Goal: Task Accomplishment & Management: Manage account settings

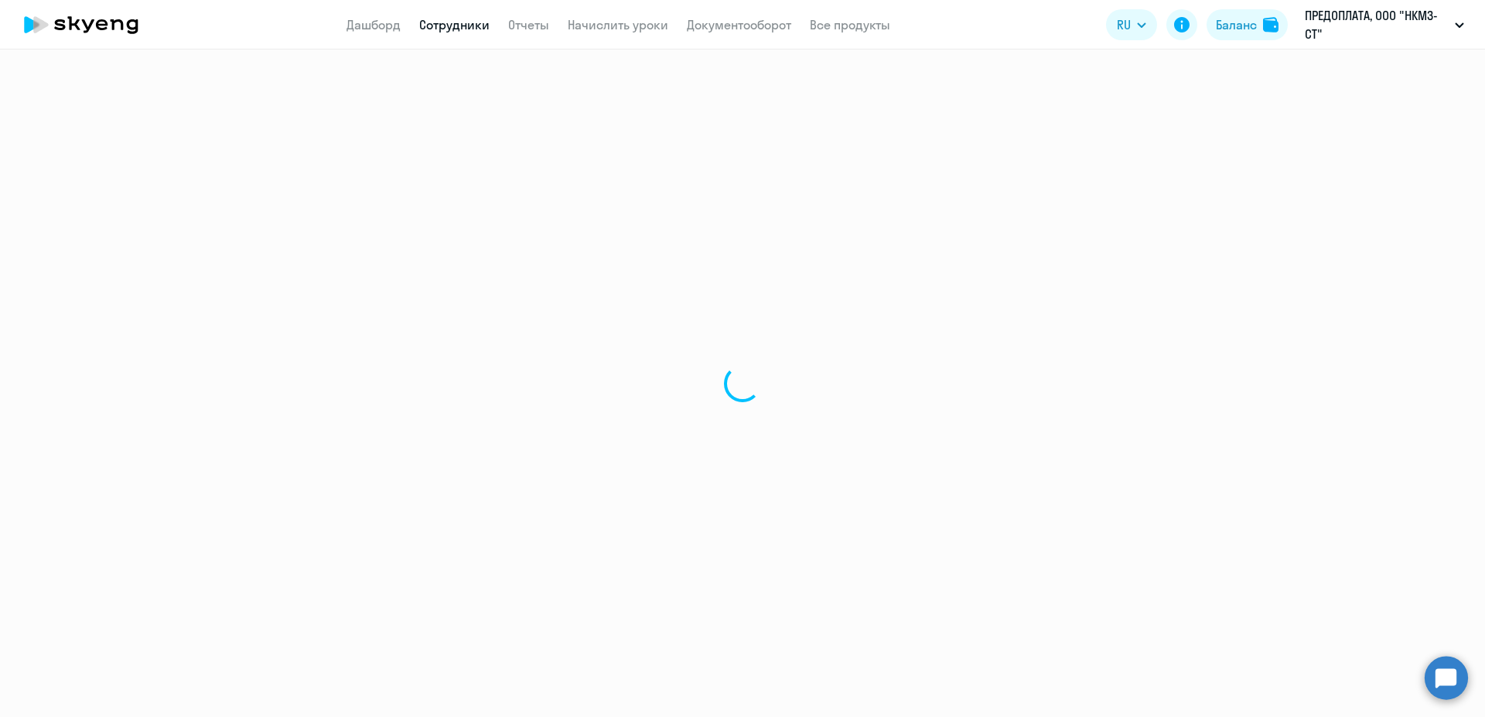
select select "30"
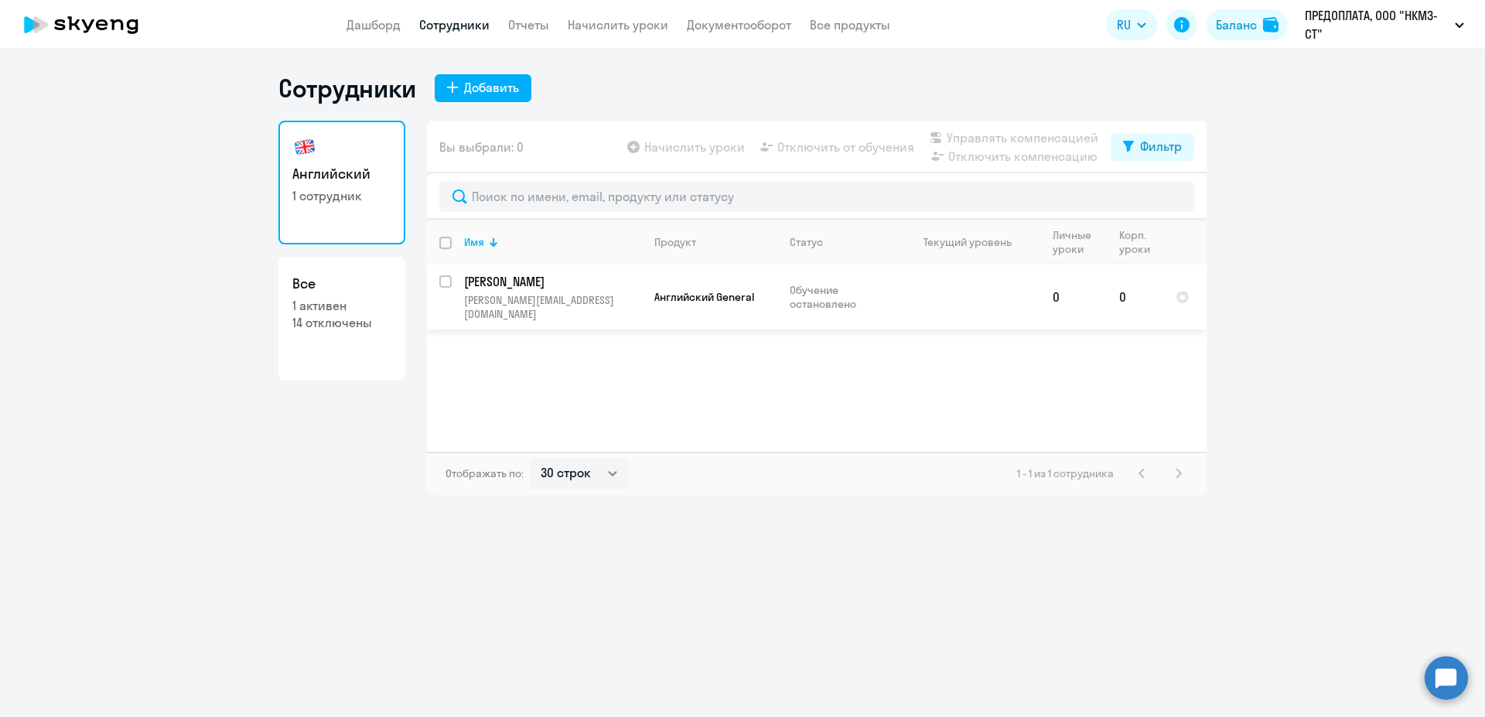
click at [824, 289] on p "Обучение остановлено" at bounding box center [843, 297] width 106 height 28
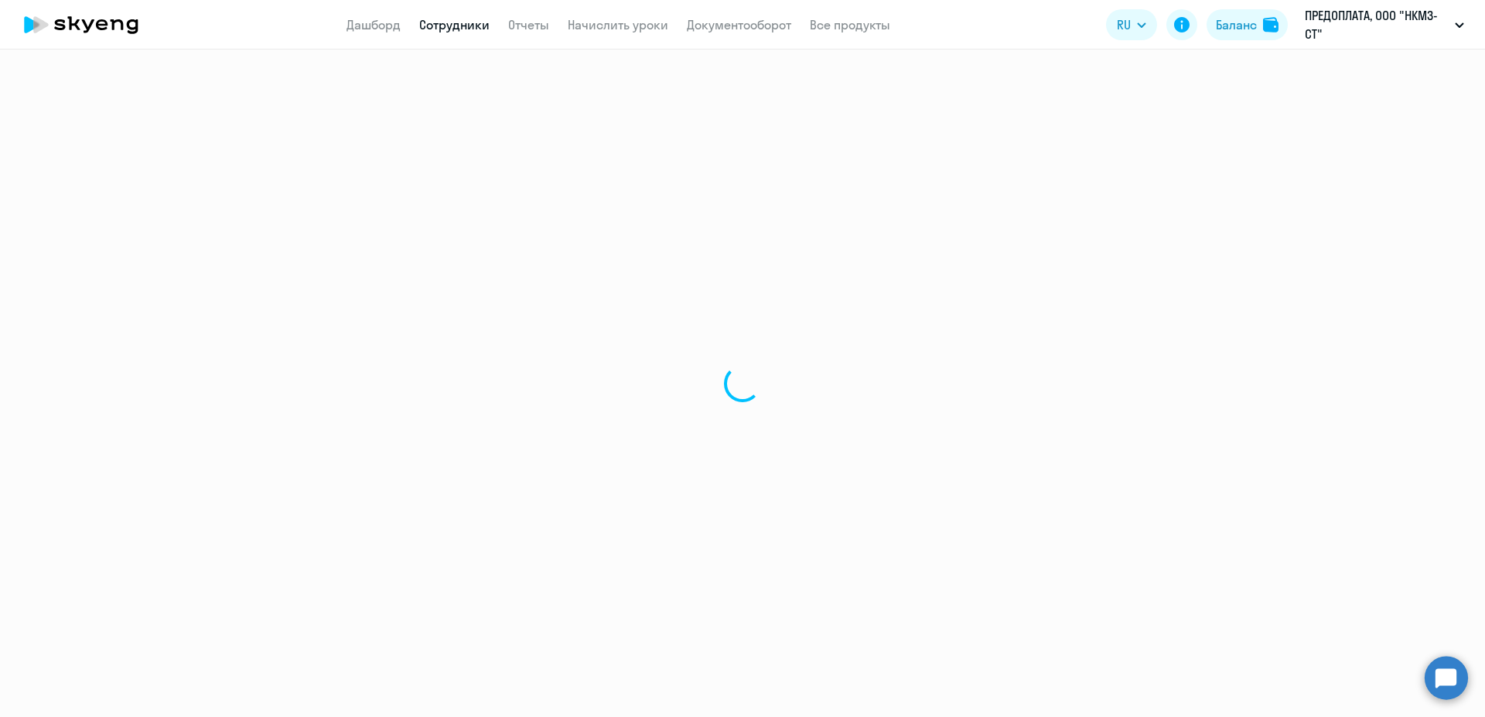
select select "english"
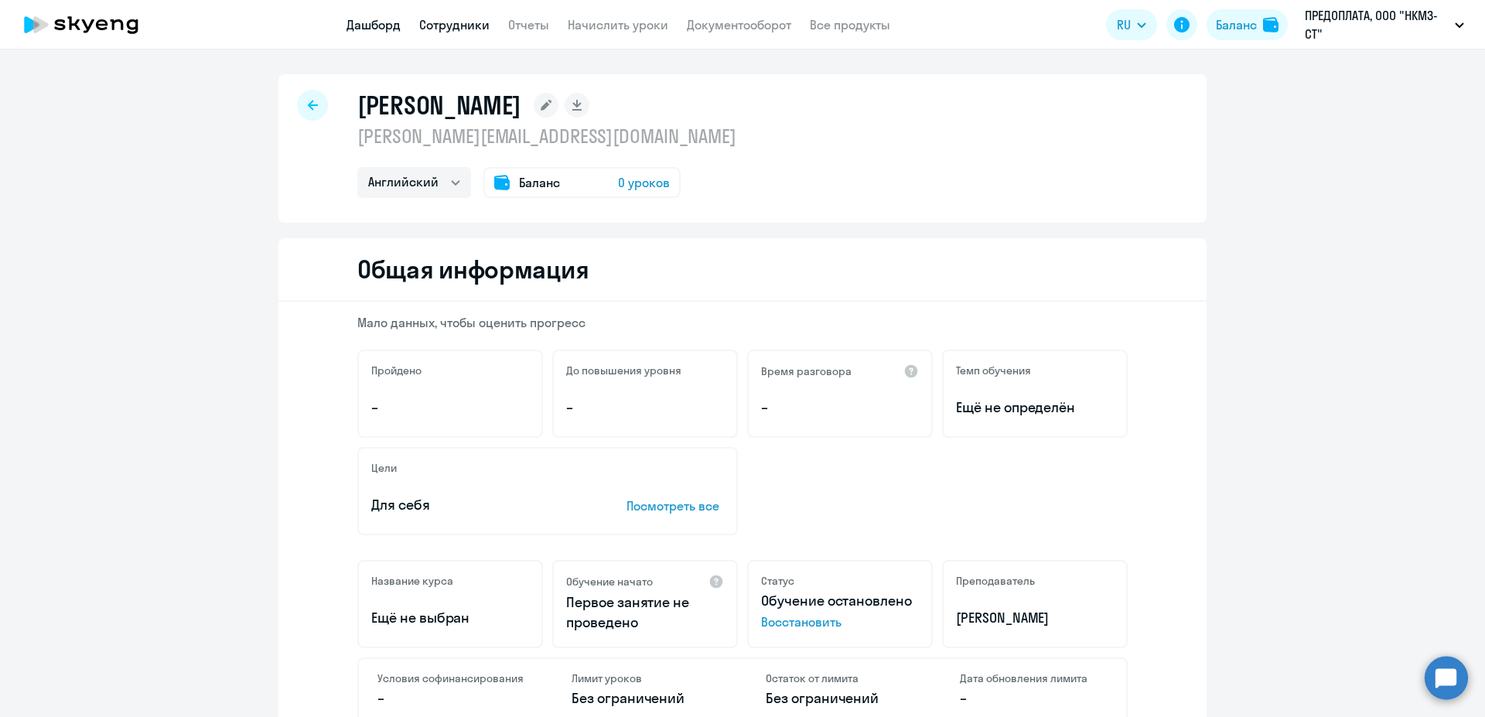
click at [364, 25] on link "Дашборд" at bounding box center [373, 24] width 54 height 15
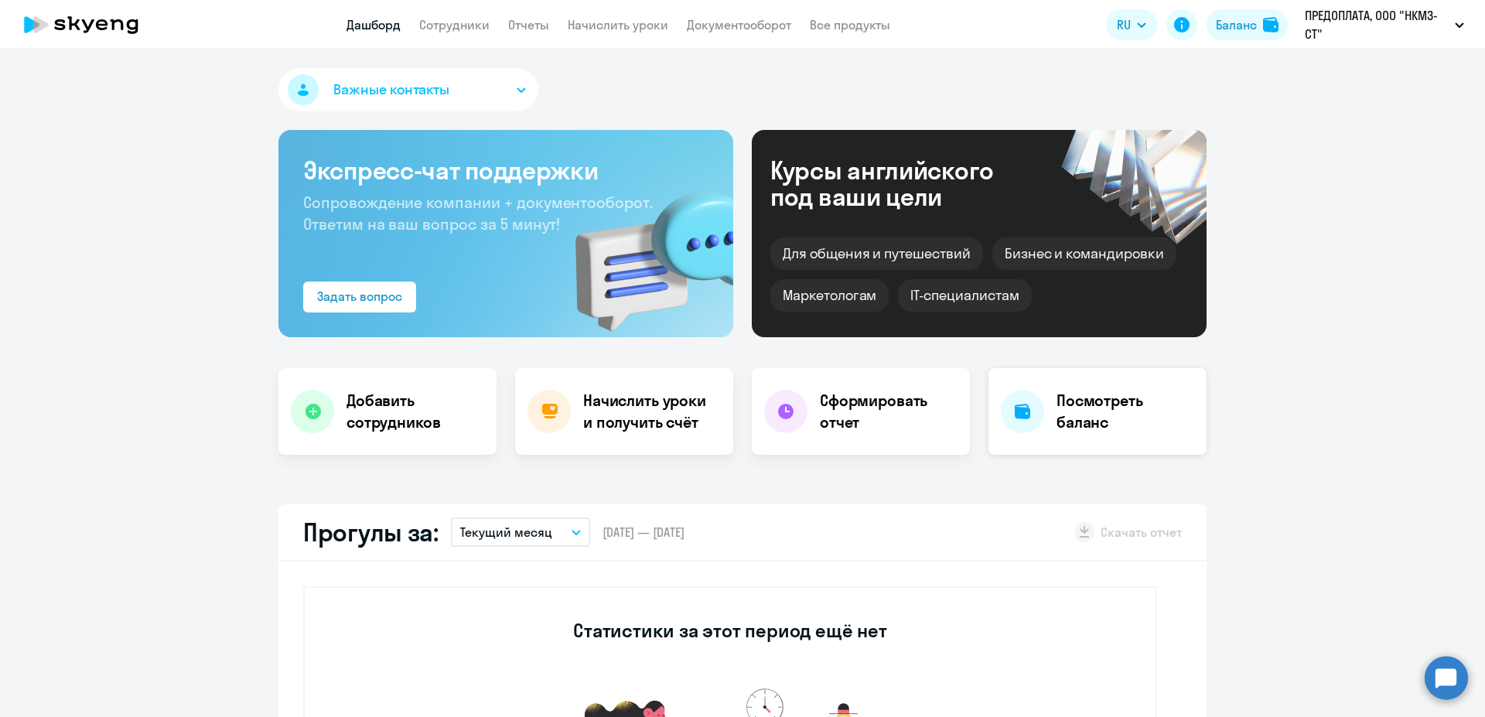
select select "30"
click at [1114, 411] on h4 "Посмотреть баланс" at bounding box center [1126, 411] width 138 height 43
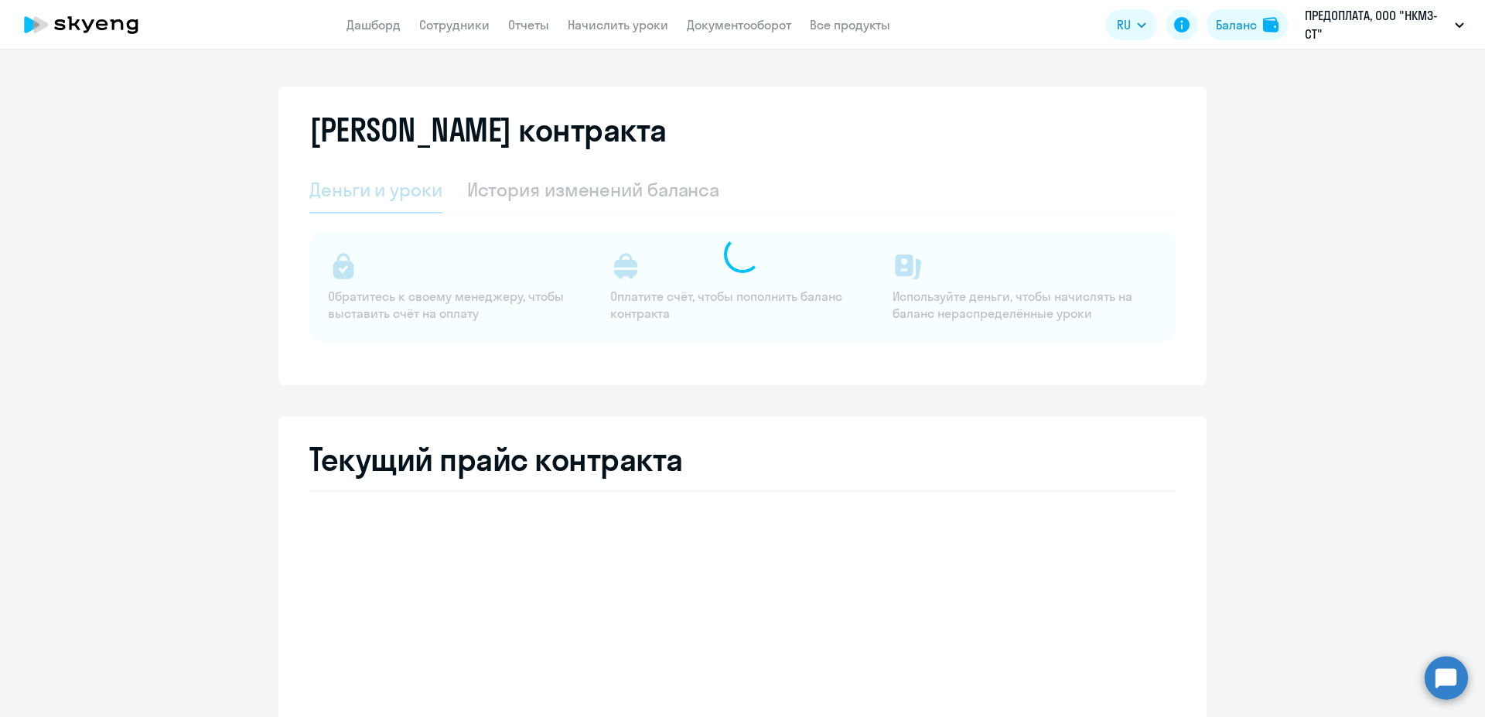
select select "english_adult_not_native_speaker"
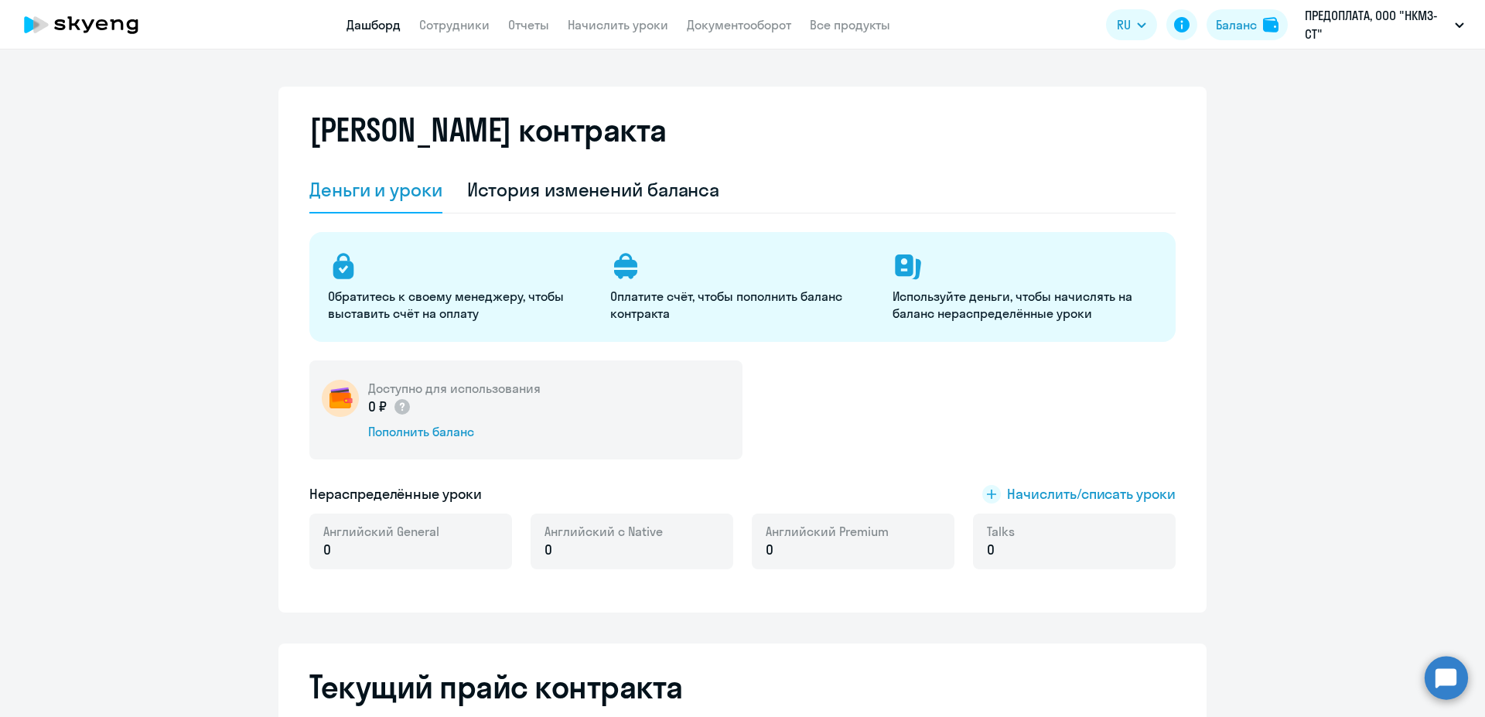
click at [393, 24] on link "Дашборд" at bounding box center [373, 24] width 54 height 15
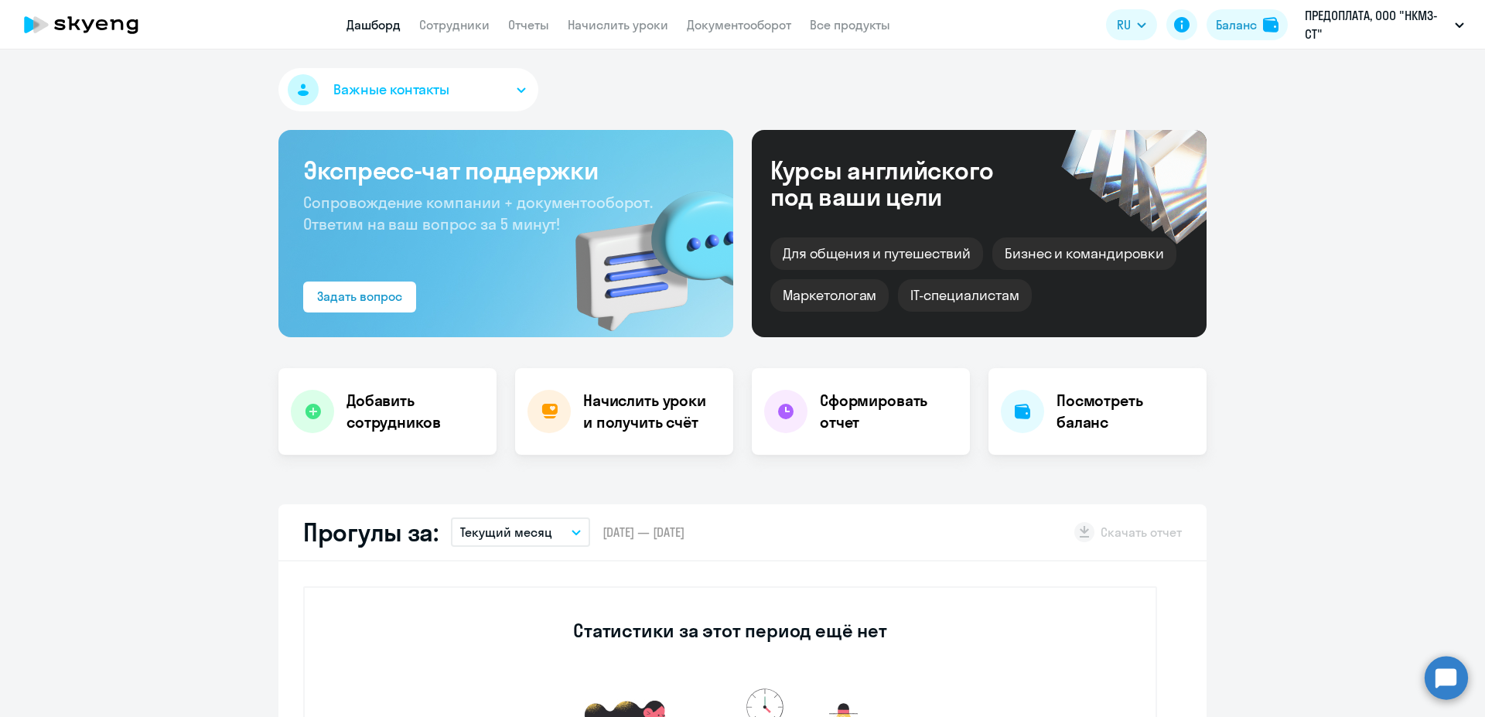
select select "30"
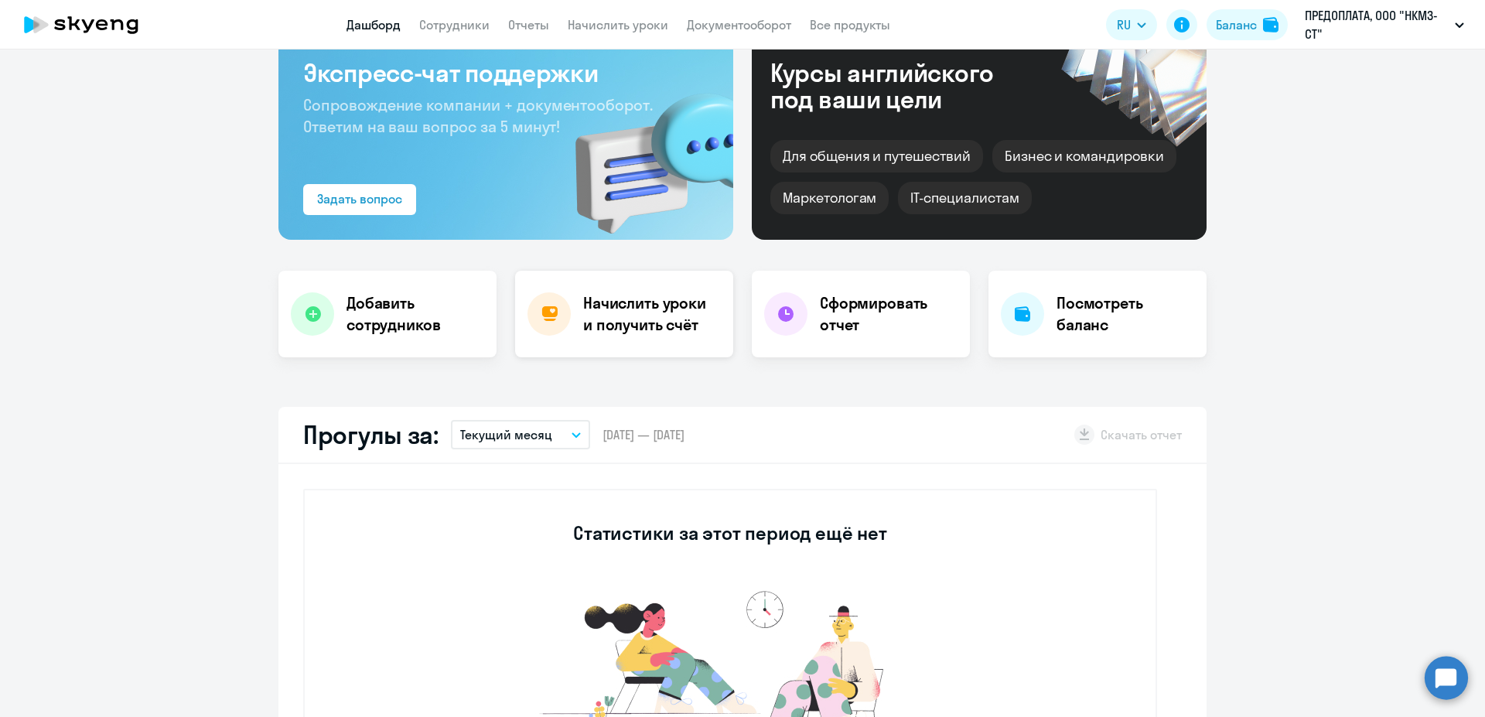
click at [637, 316] on h4 "Начислить уроки и получить счёт" at bounding box center [650, 313] width 135 height 43
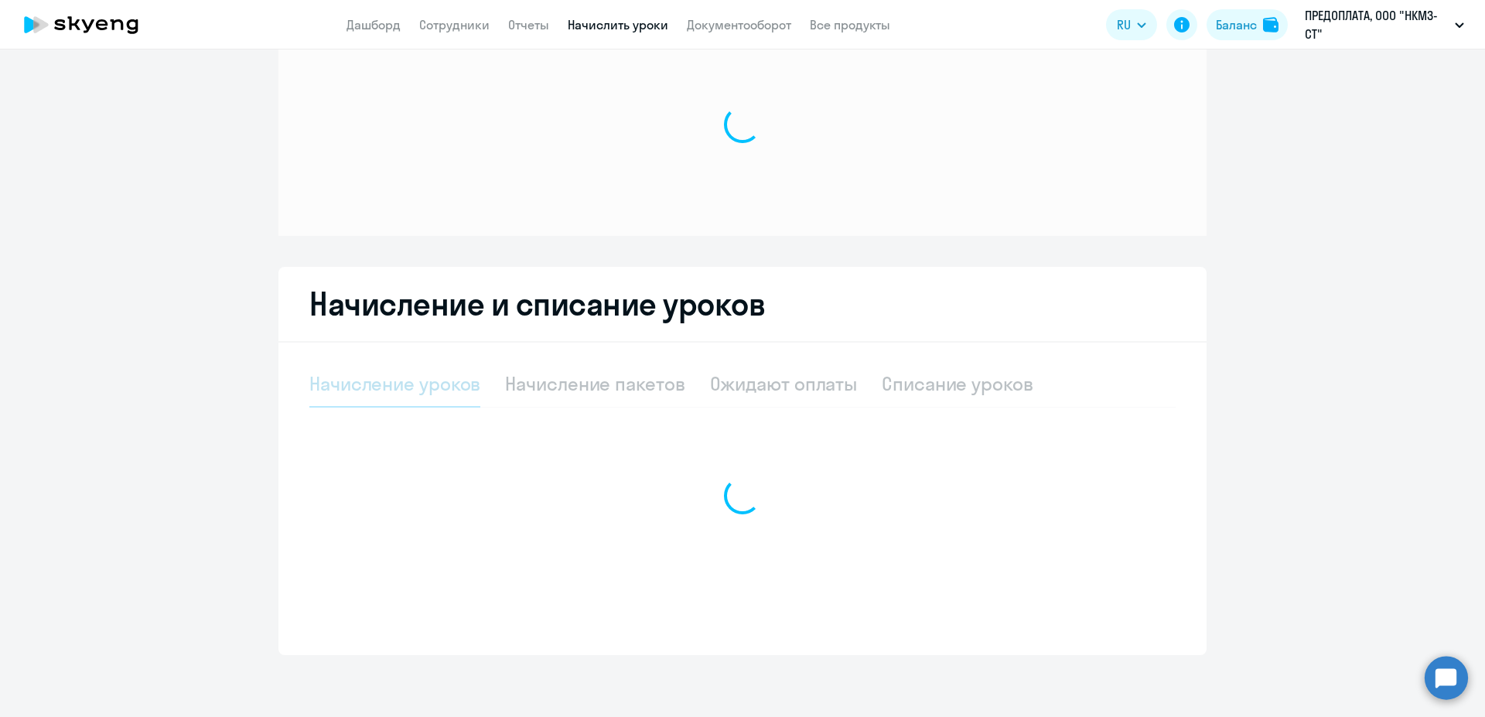
select select "10"
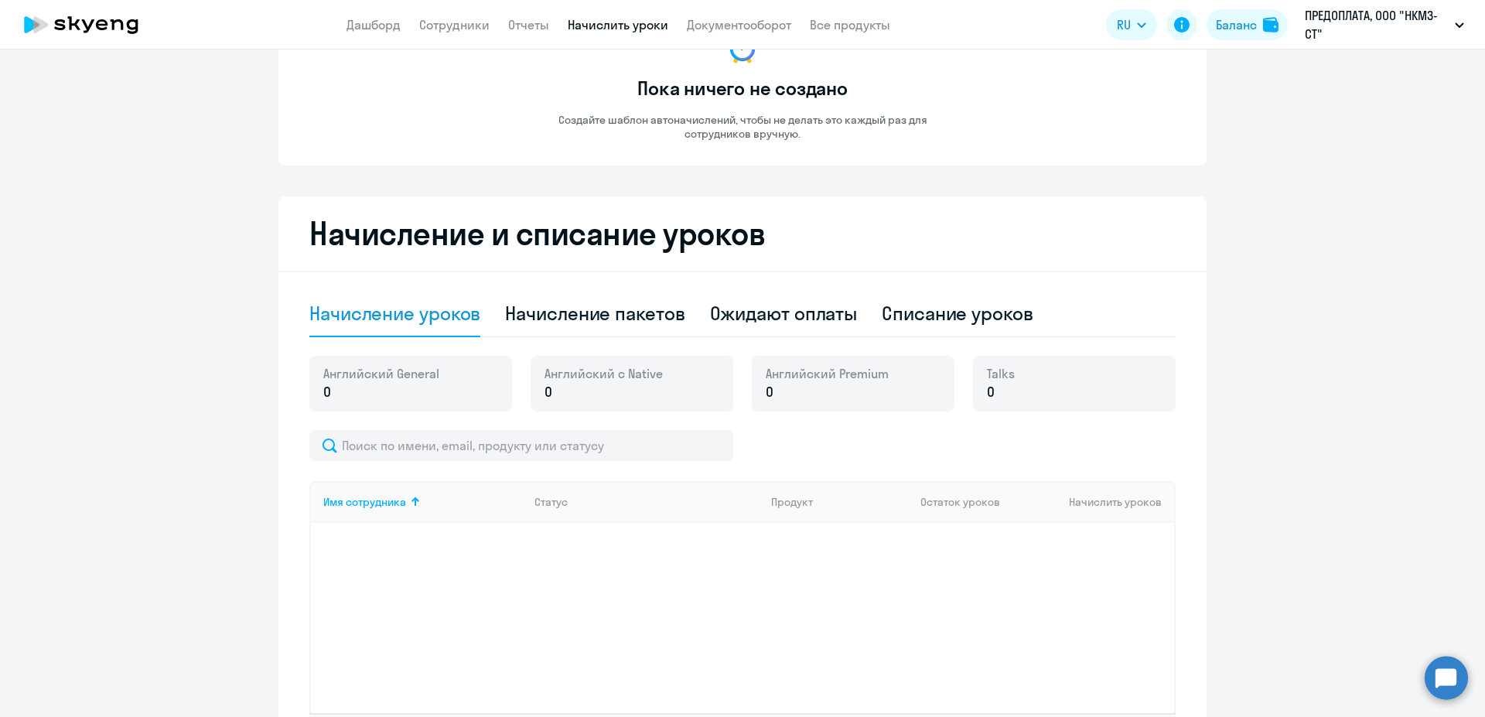
scroll to position [157, 0]
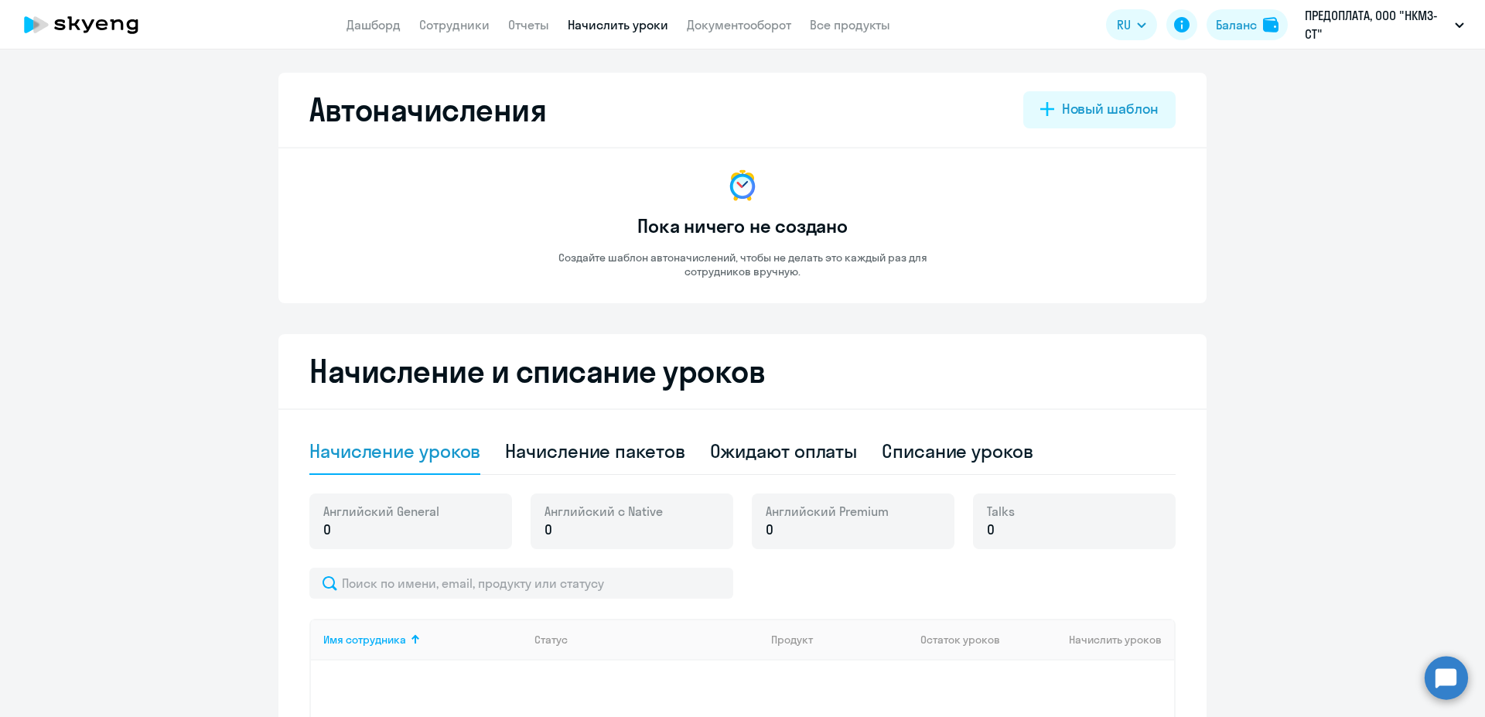
select select "10"
click at [447, 27] on link "Сотрудники" at bounding box center [454, 24] width 70 height 15
select select "30"
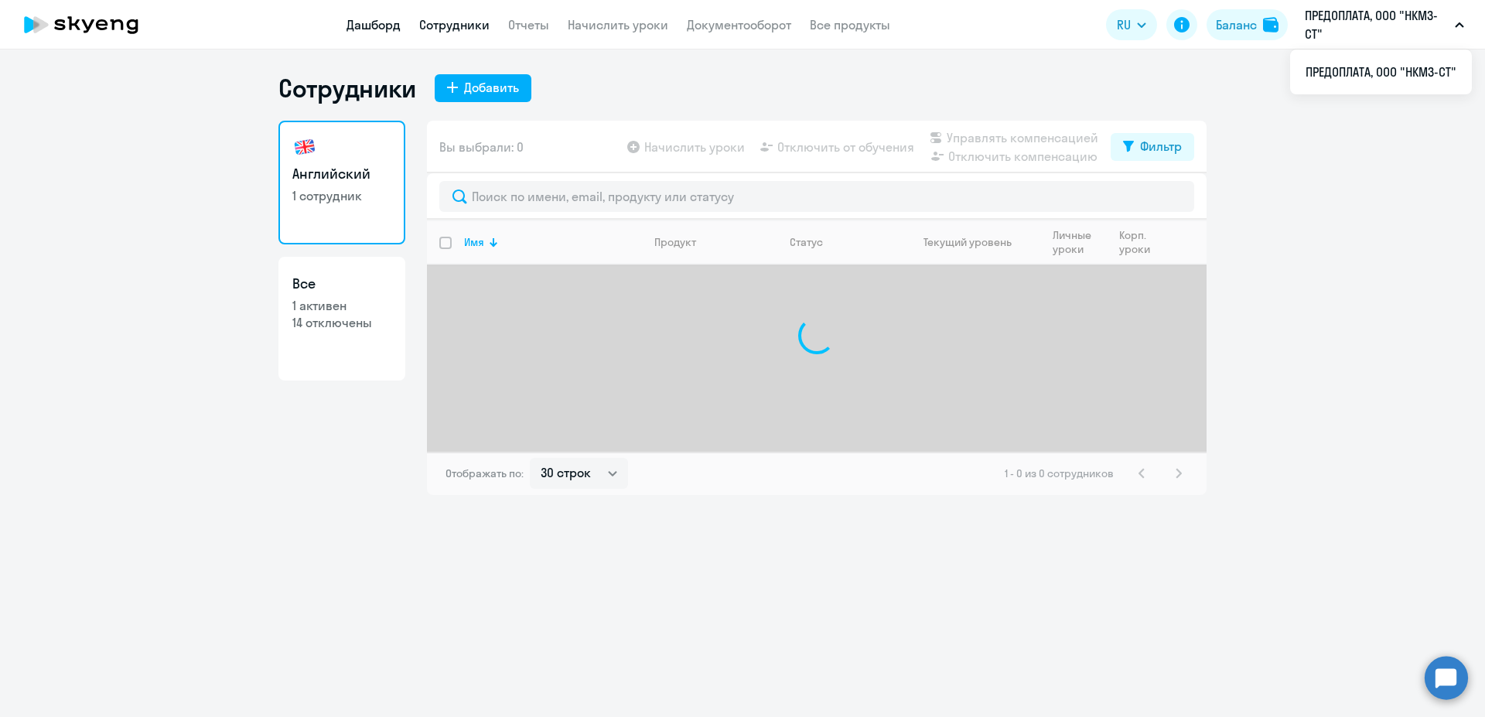
click at [363, 26] on link "Дашборд" at bounding box center [373, 24] width 54 height 15
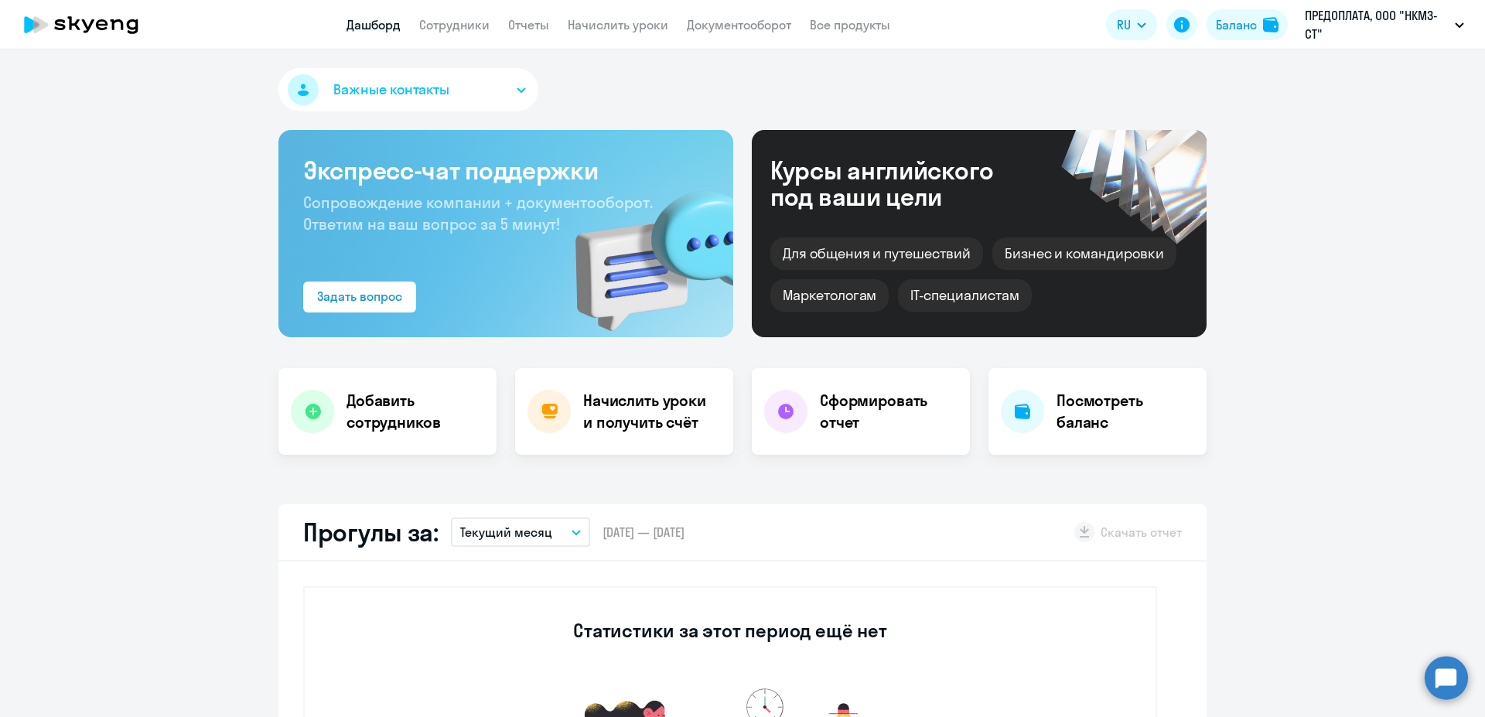
select select "30"
click at [456, 26] on link "Сотрудники" at bounding box center [454, 24] width 70 height 15
select select "30"
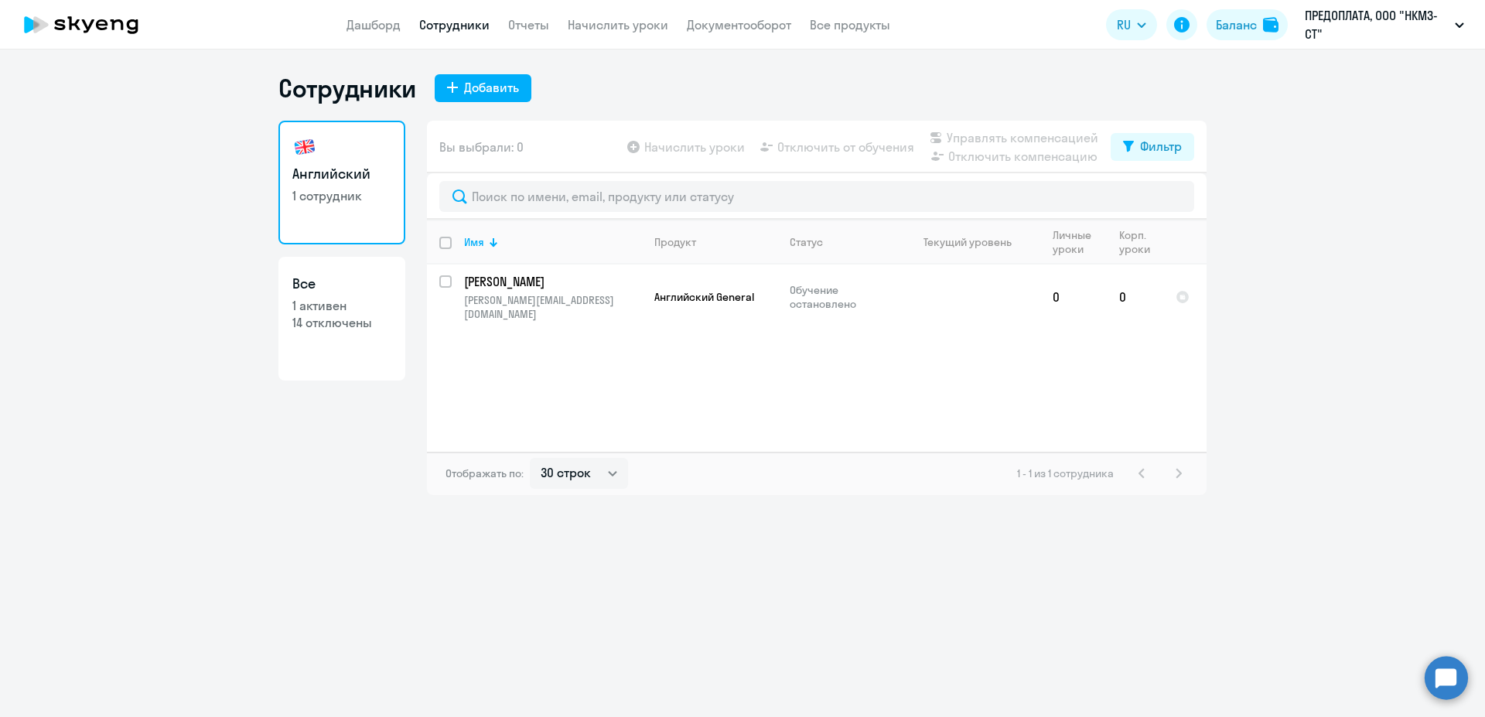
click at [329, 302] on p "1 активен" at bounding box center [341, 305] width 99 height 17
select select "30"
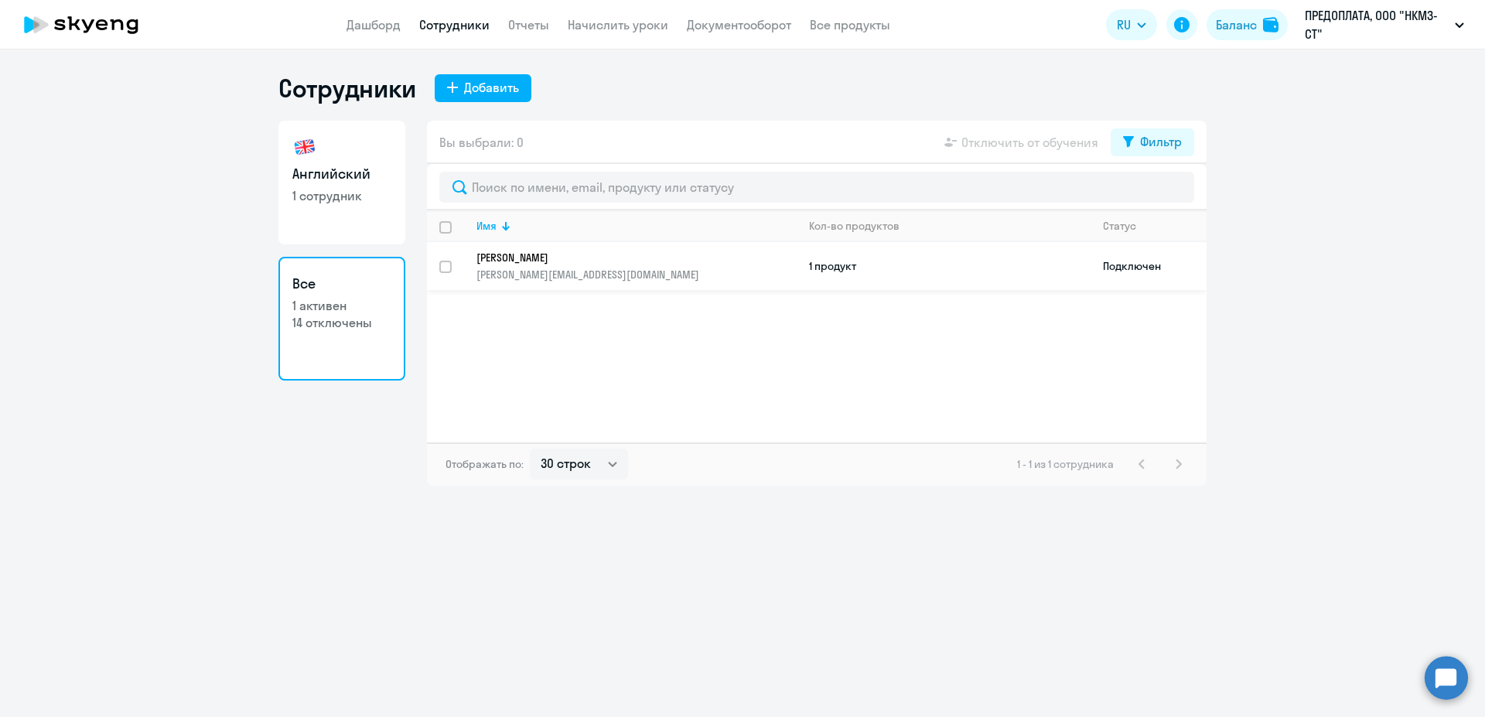
click at [838, 265] on td "1 продукт" at bounding box center [944, 266] width 294 height 48
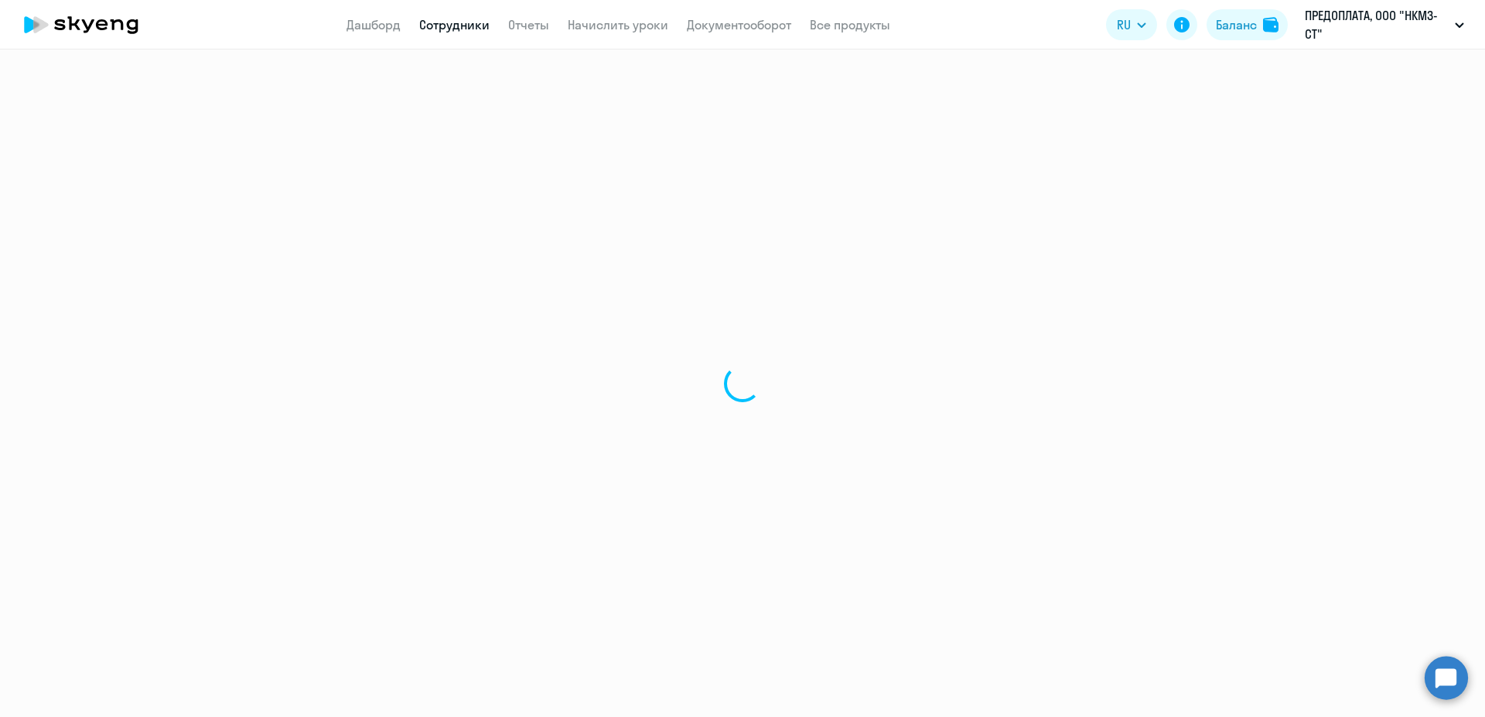
select select "english"
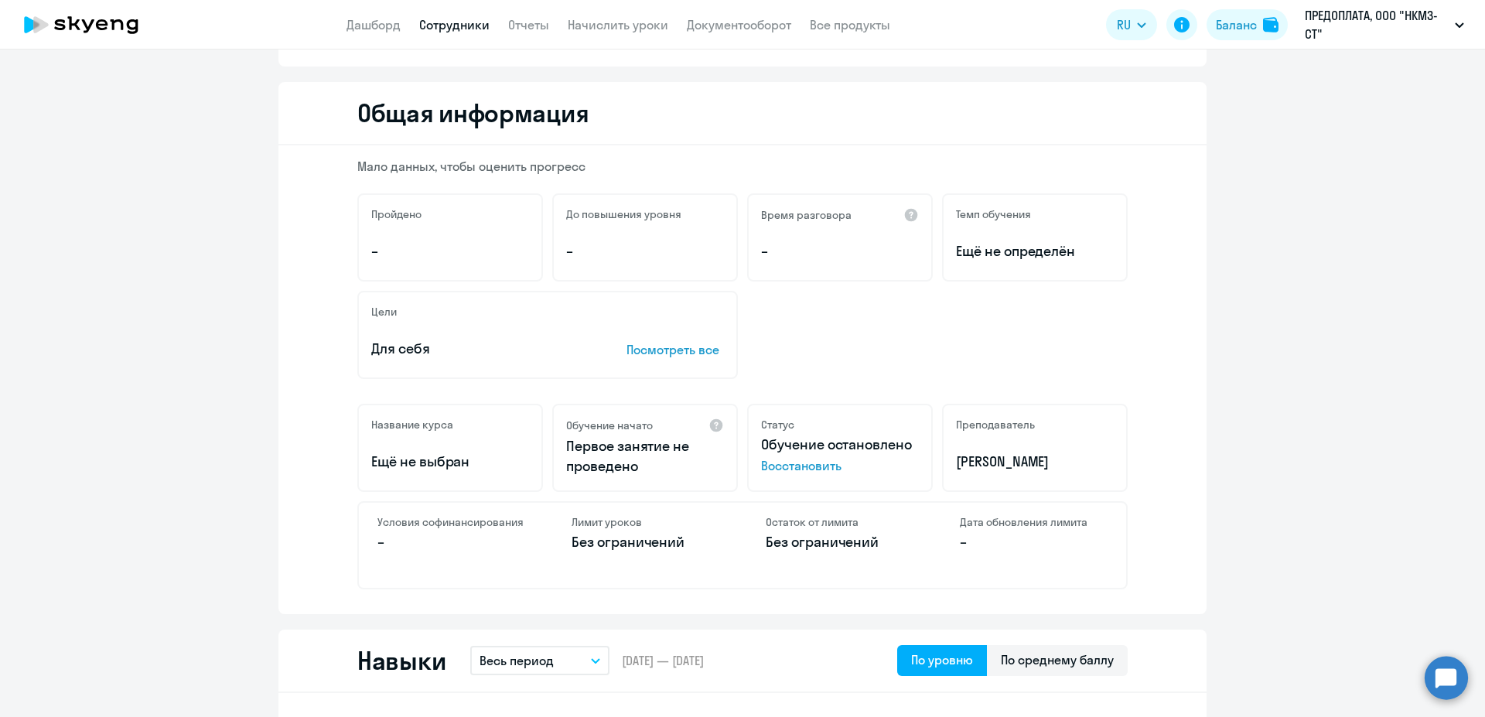
scroll to position [195, 0]
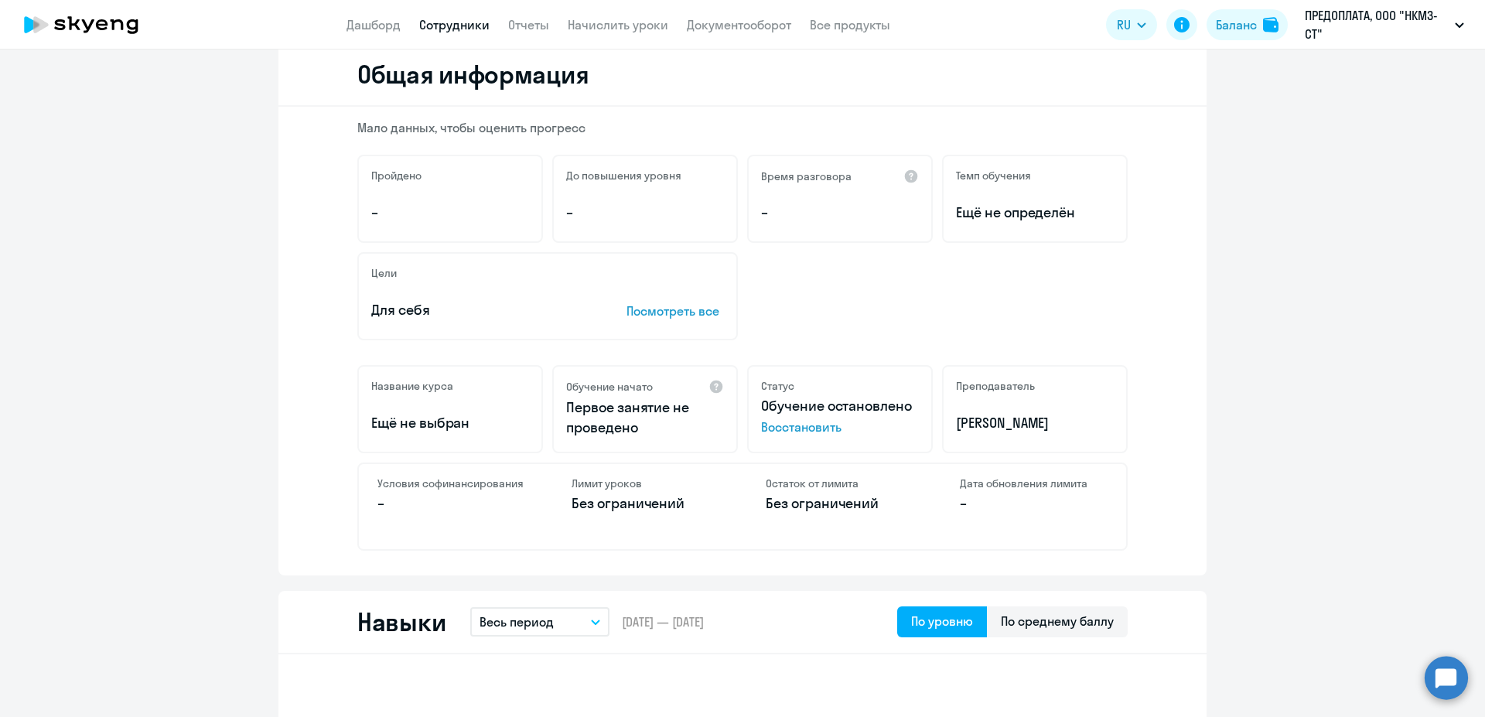
click at [796, 425] on span "Восстановить" at bounding box center [840, 427] width 158 height 19
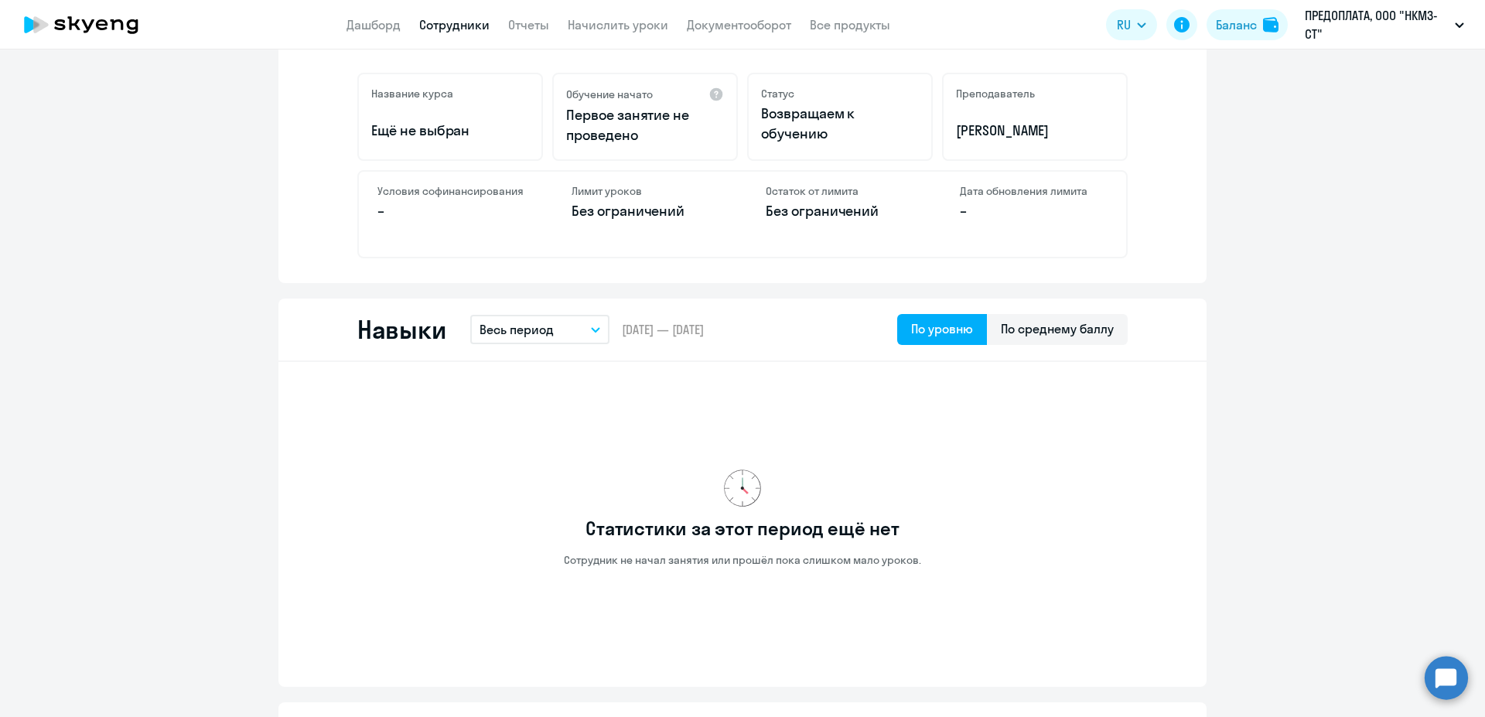
scroll to position [0, 0]
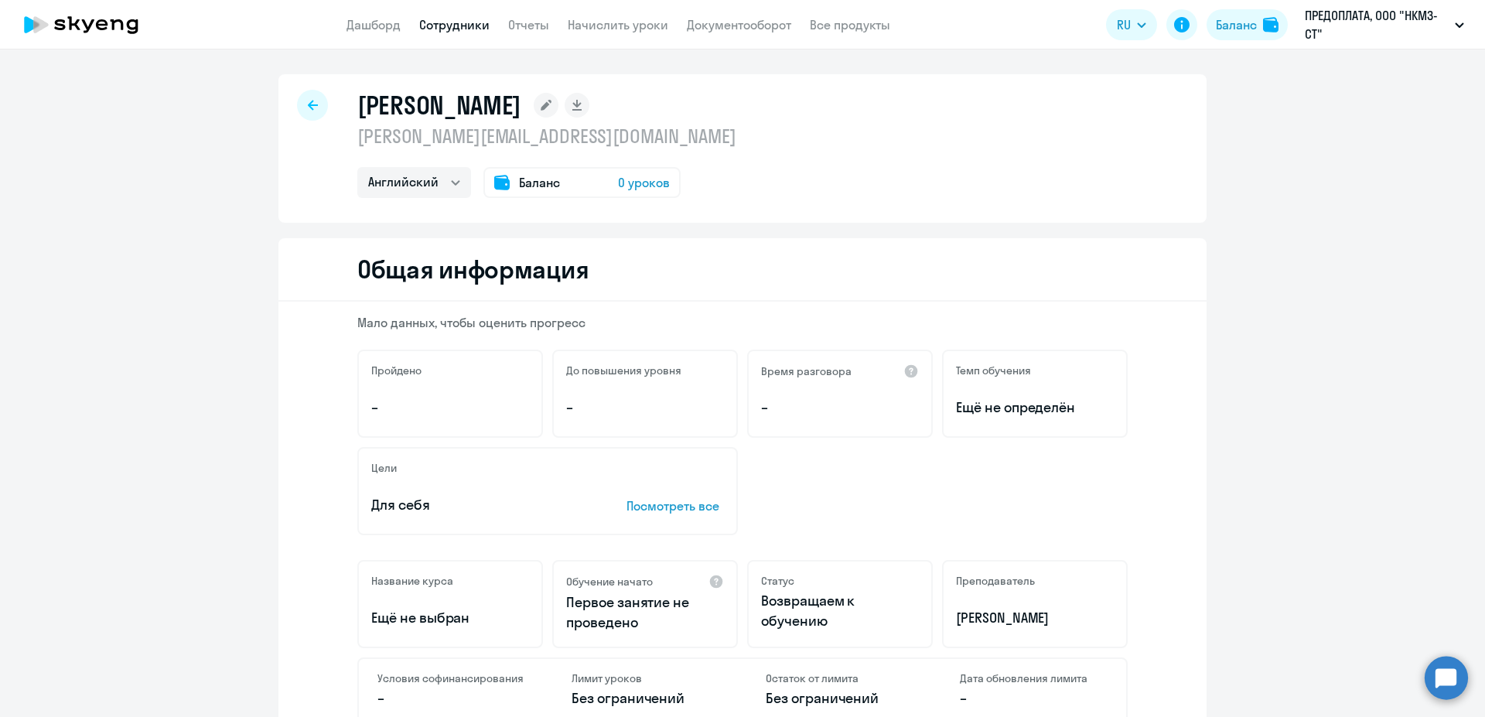
click at [638, 503] on p "Посмотреть все" at bounding box center [674, 506] width 97 height 19
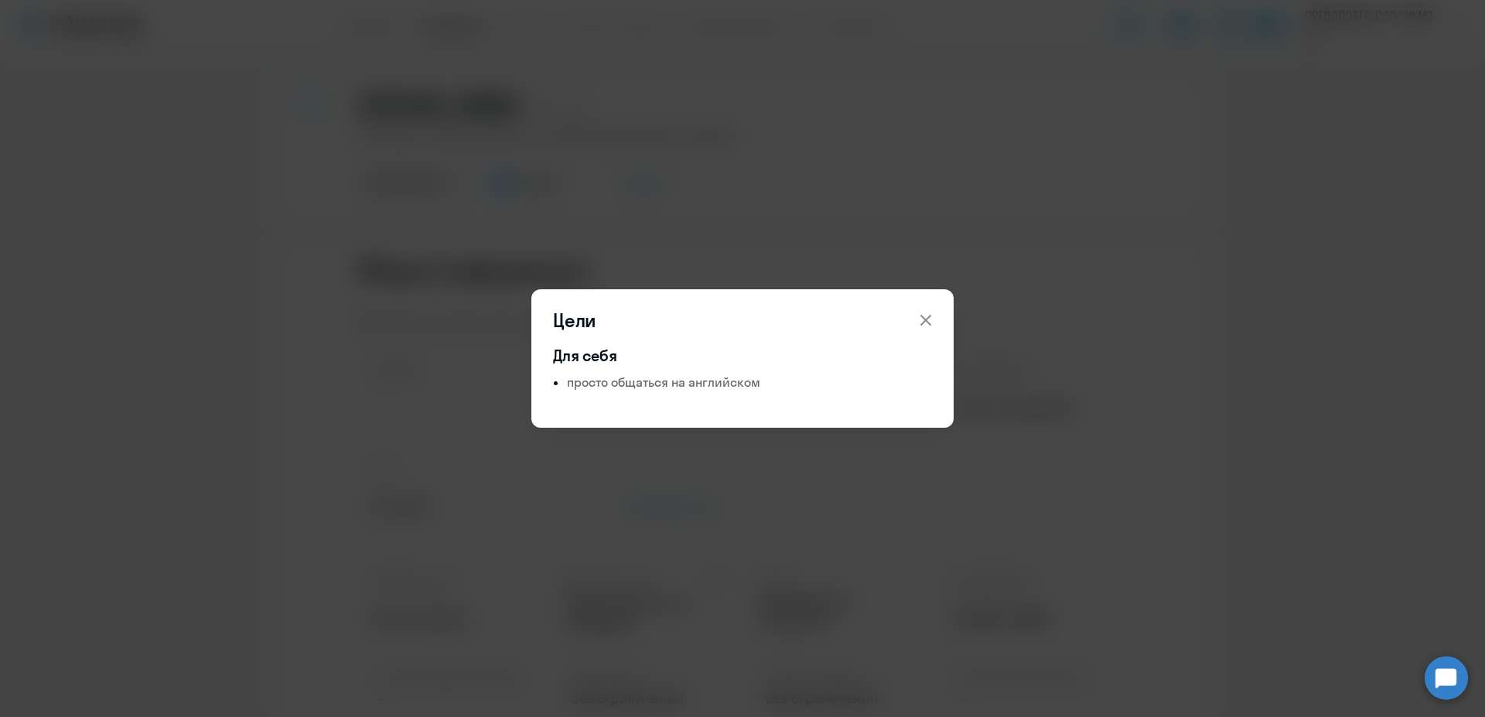
click at [920, 321] on icon at bounding box center [926, 320] width 19 height 19
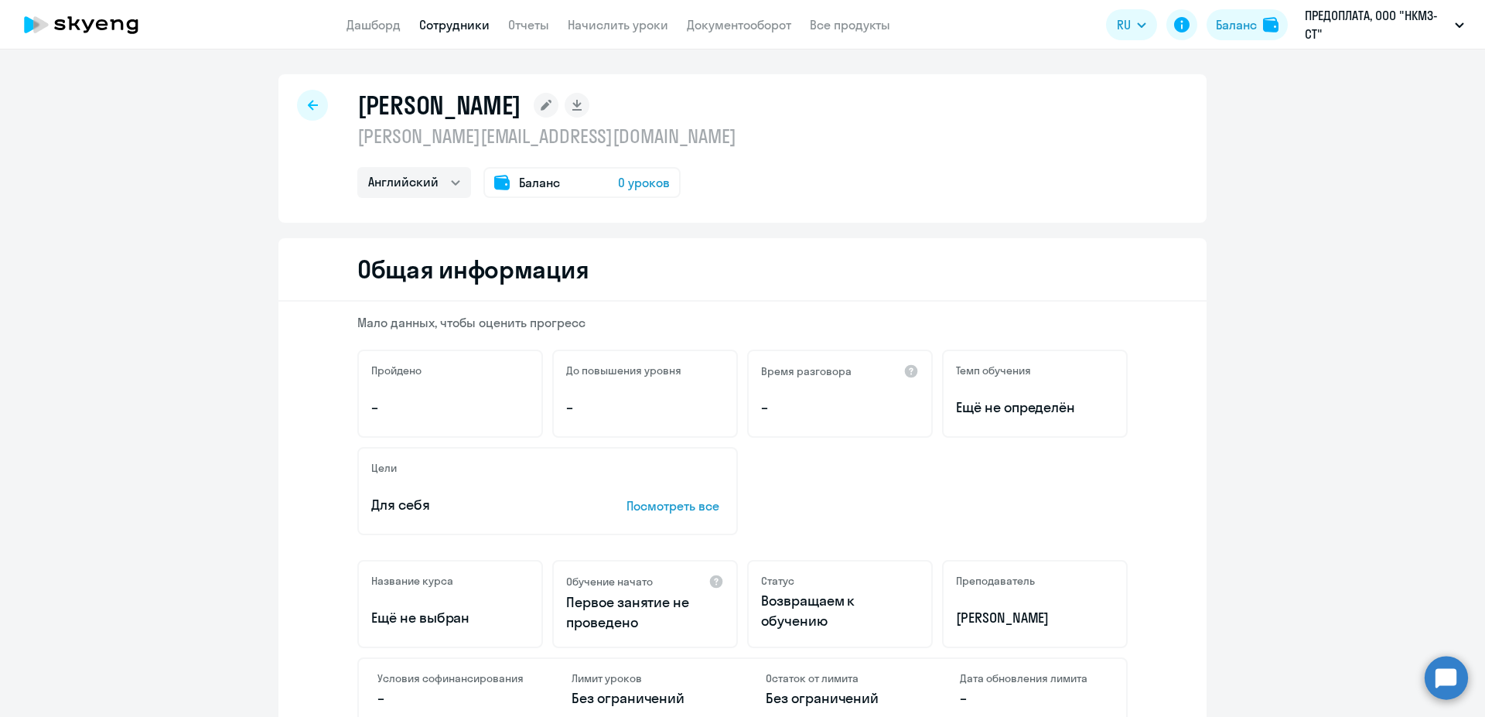
click at [634, 183] on span "0 уроков" at bounding box center [644, 182] width 52 height 19
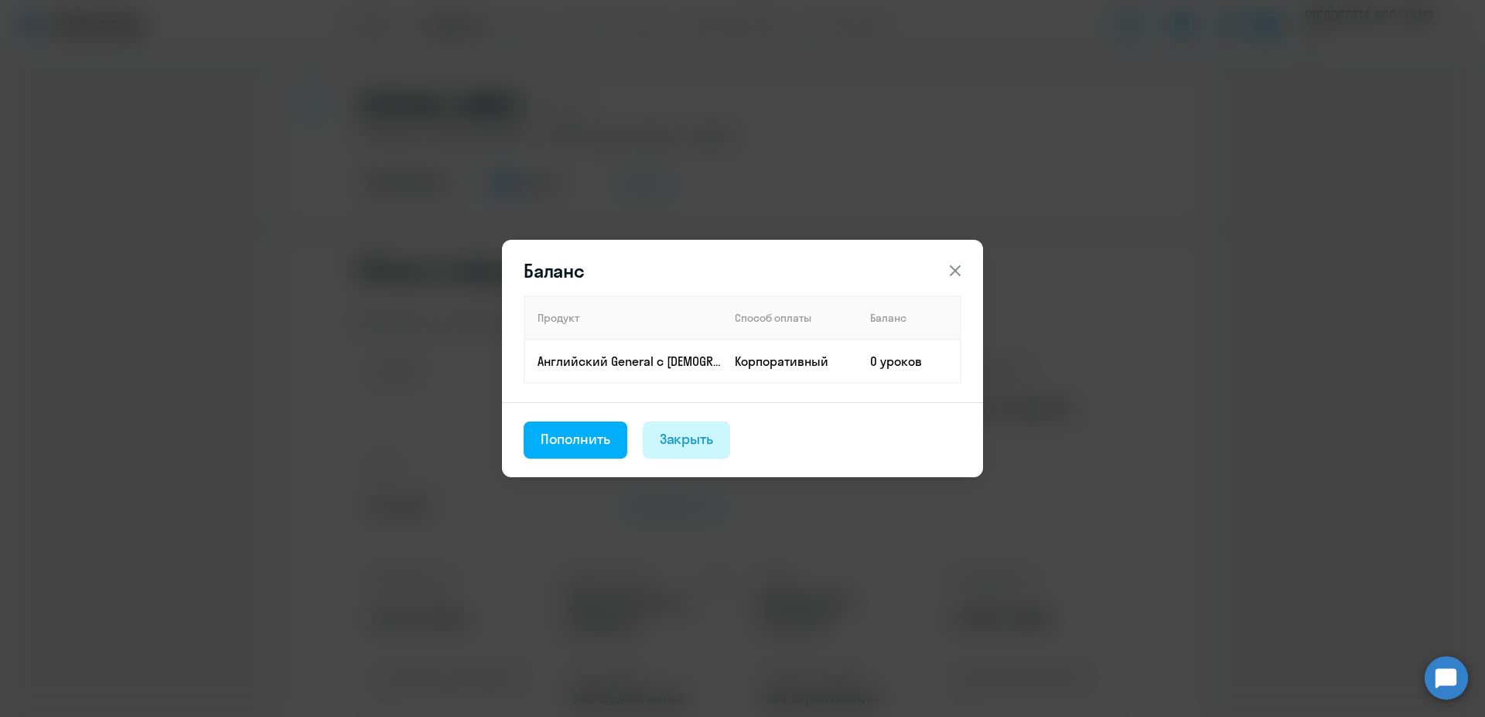
click at [697, 435] on div "Закрыть" at bounding box center [687, 439] width 54 height 20
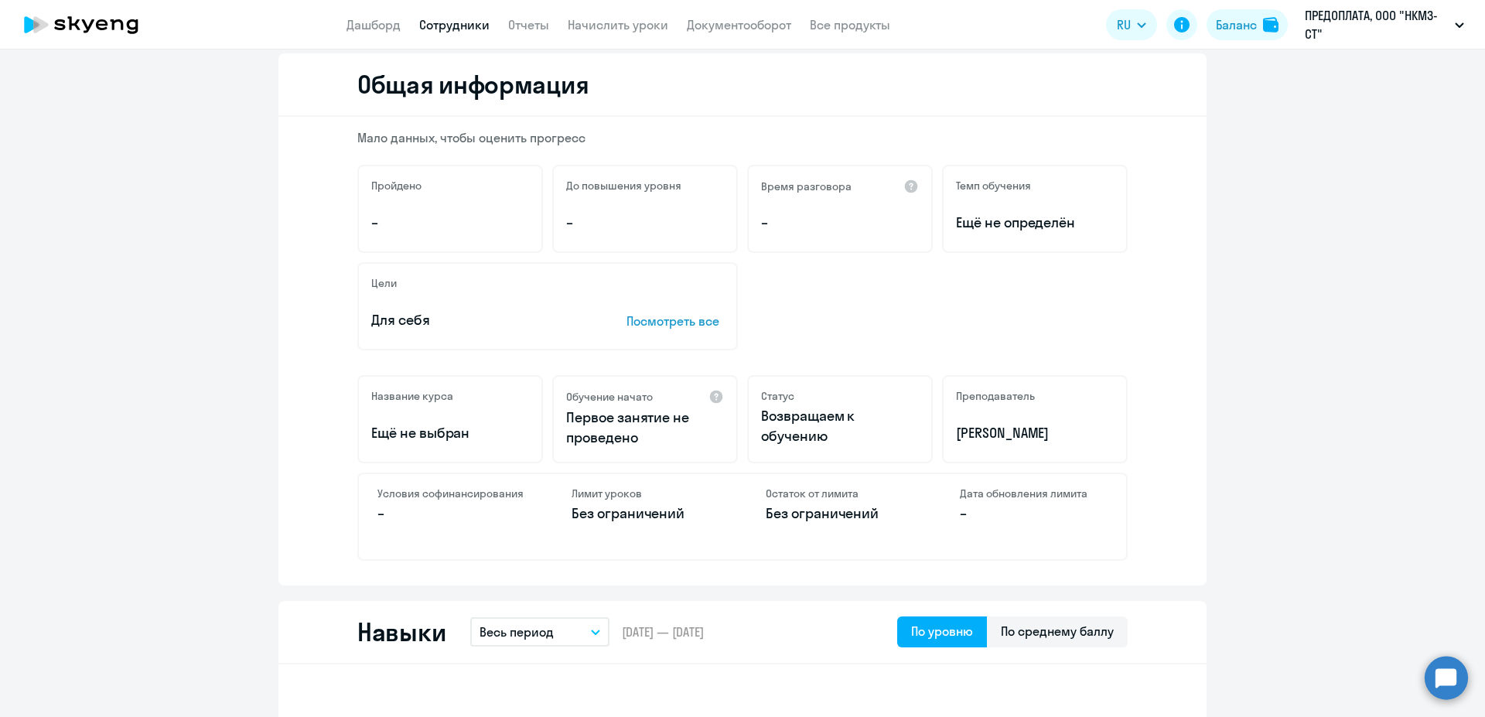
scroll to position [195, 0]
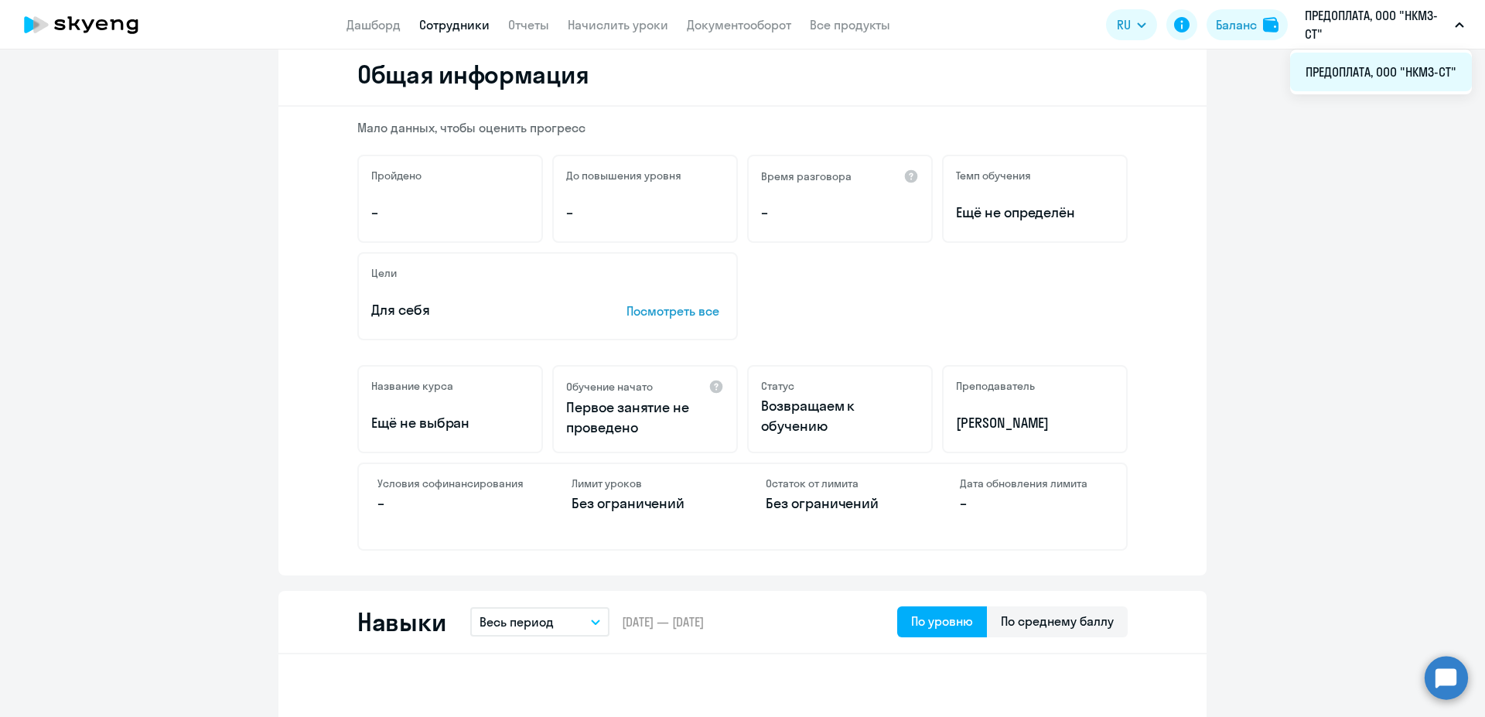
click at [1406, 67] on li "ПРЕДОПЛАТА, ООО "НКМЗ-СТ"" at bounding box center [1381, 72] width 182 height 39
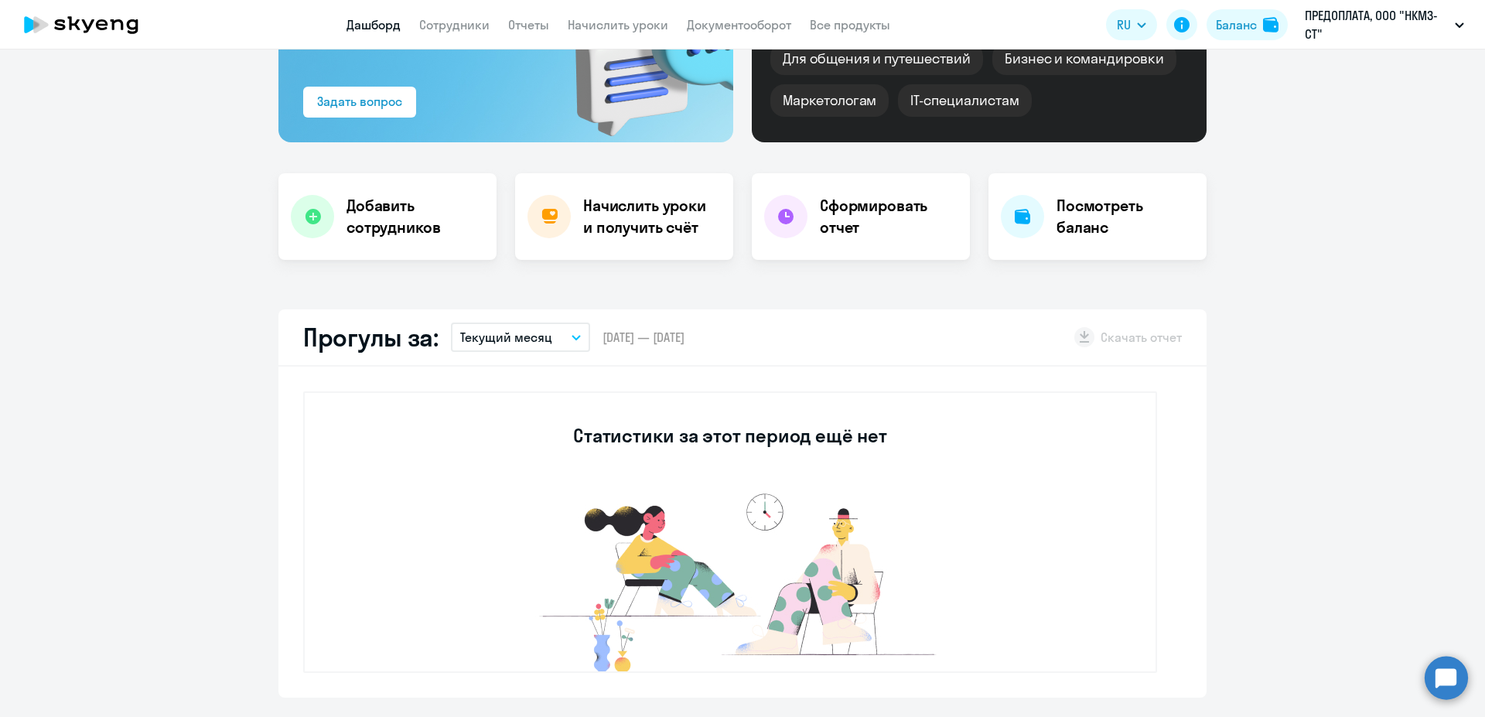
scroll to position [195, 0]
select select "30"
click at [634, 223] on h4 "Начислить уроки и получить счёт" at bounding box center [650, 216] width 135 height 43
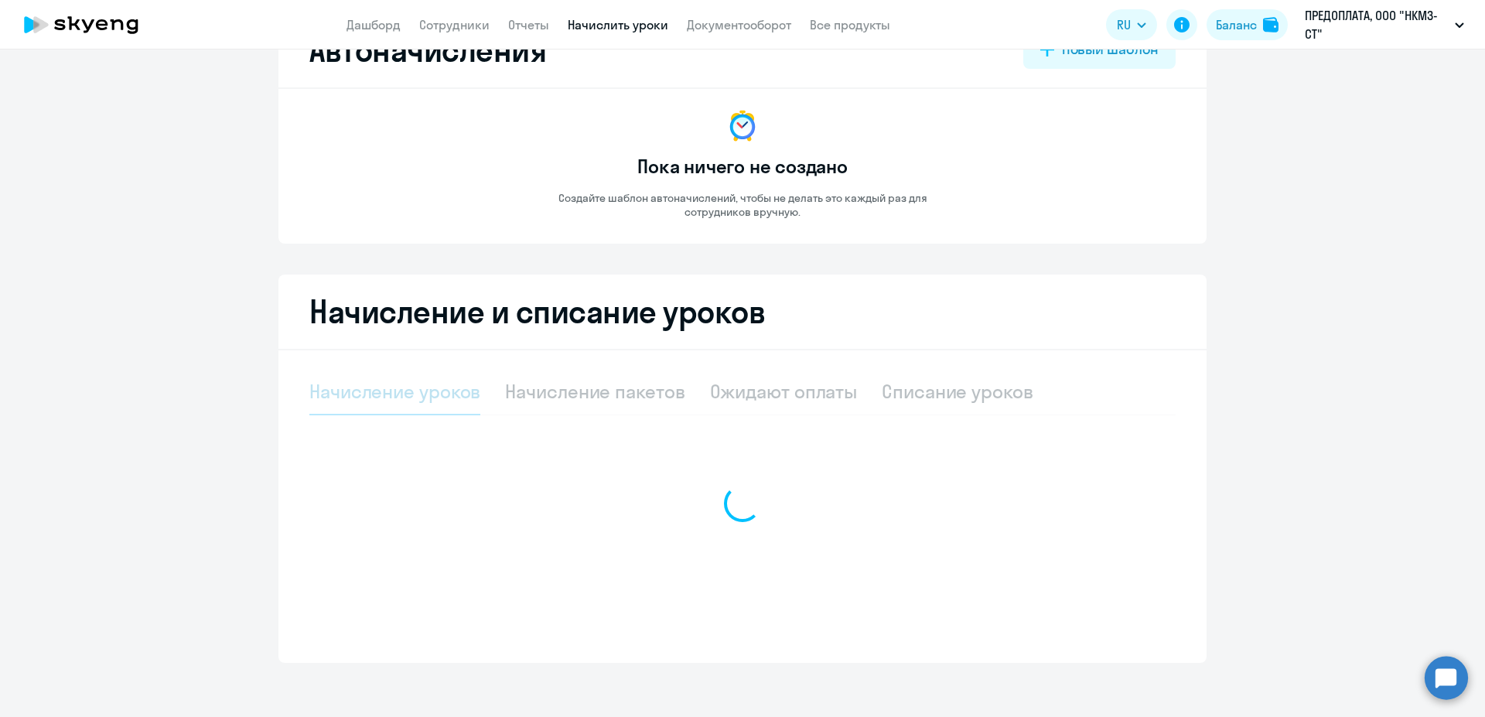
select select "10"
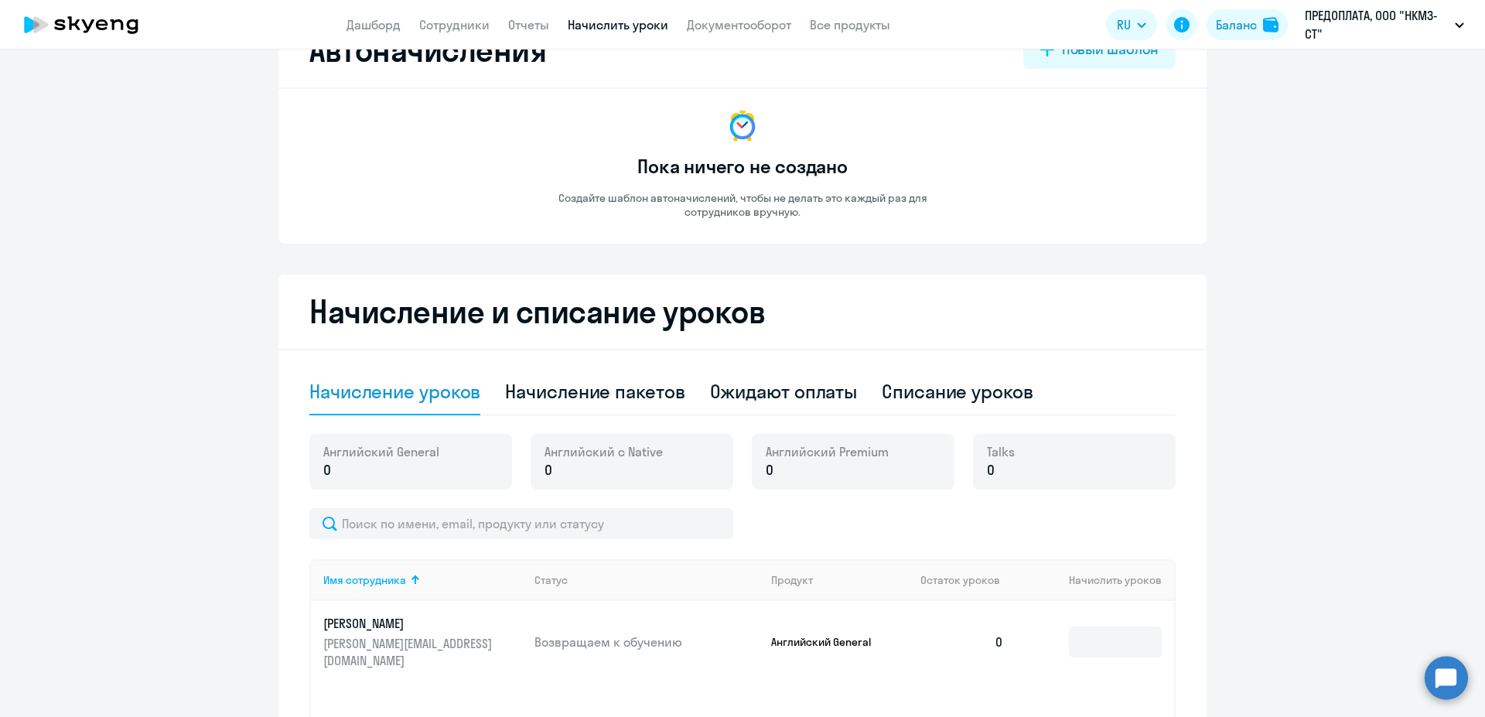
scroll to position [0, 0]
